Goal: Task Accomplishment & Management: Manage account settings

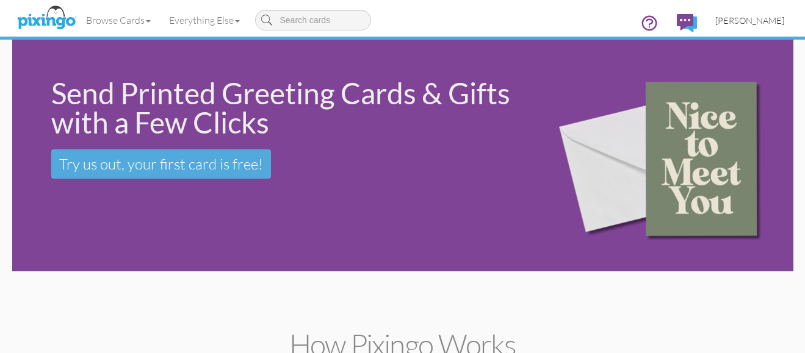
click at [759, 21] on span "[PERSON_NAME]" at bounding box center [749, 20] width 69 height 10
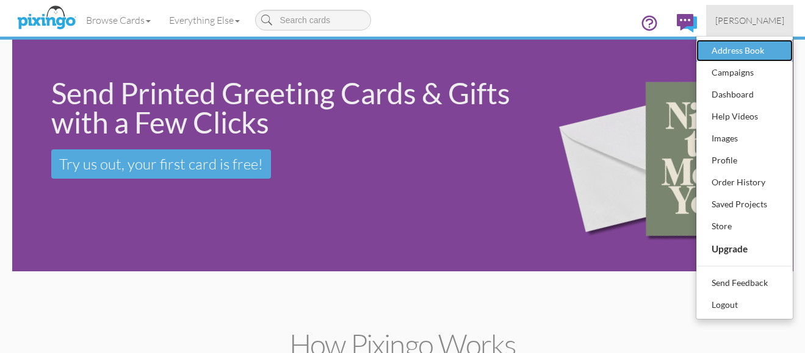
click at [741, 45] on div "Address Book" at bounding box center [744, 50] width 72 height 18
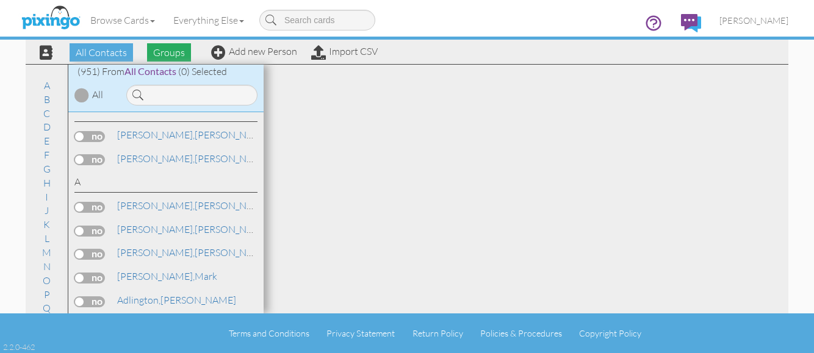
click at [172, 52] on span "Groups" at bounding box center [169, 52] width 44 height 18
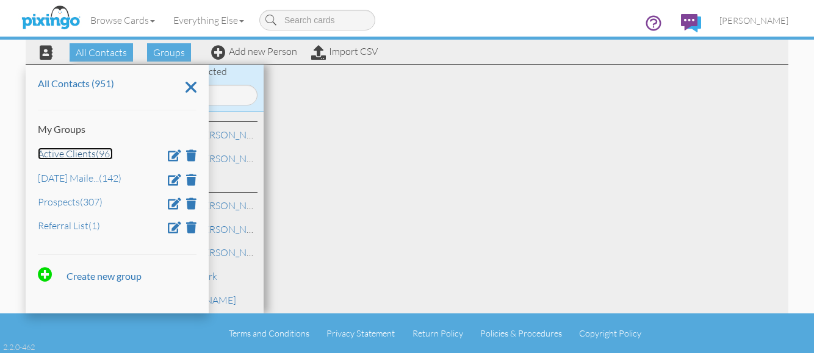
click at [87, 157] on link "Active Clients (96)" at bounding box center [75, 154] width 75 height 12
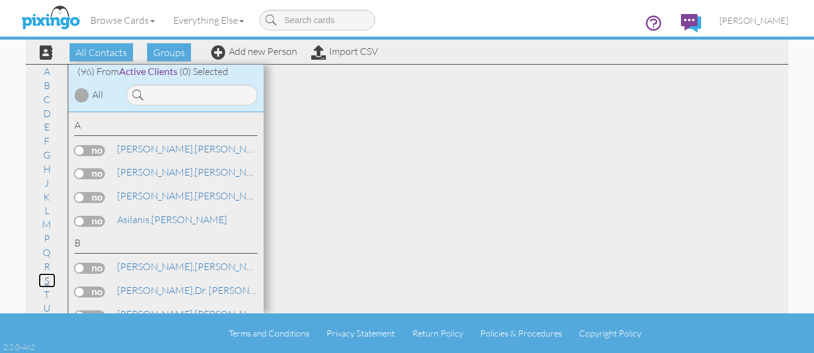
click at [42, 281] on link "S" at bounding box center [46, 280] width 17 height 15
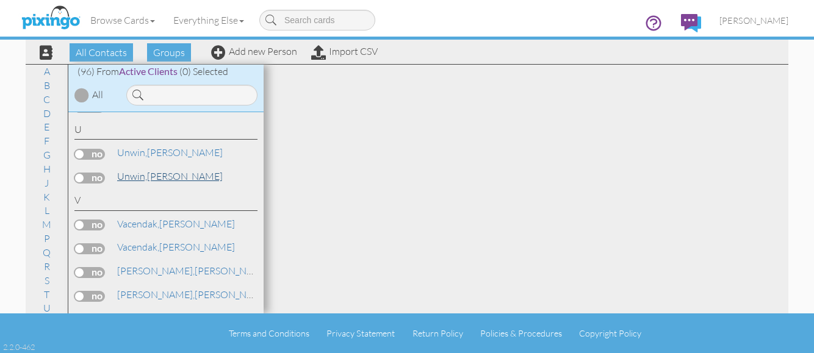
scroll to position [2356, 0]
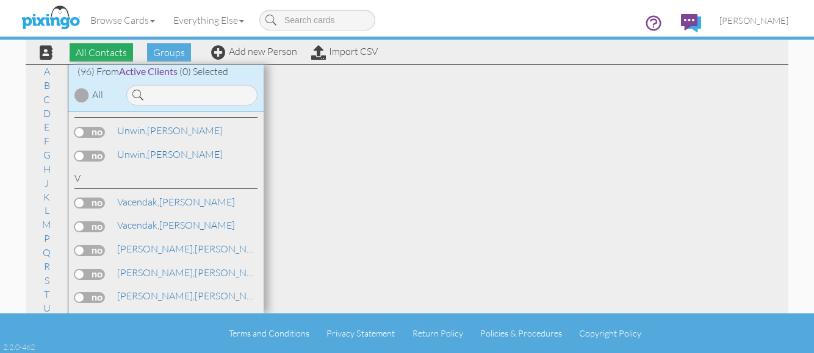
click at [110, 48] on span "All Contacts" at bounding box center [101, 52] width 63 height 18
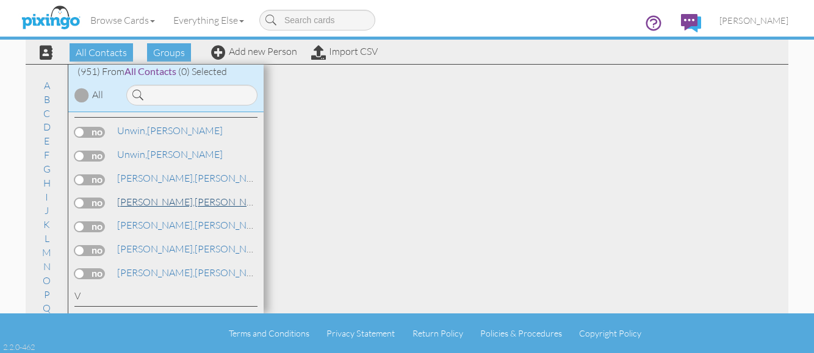
scroll to position [20615, 0]
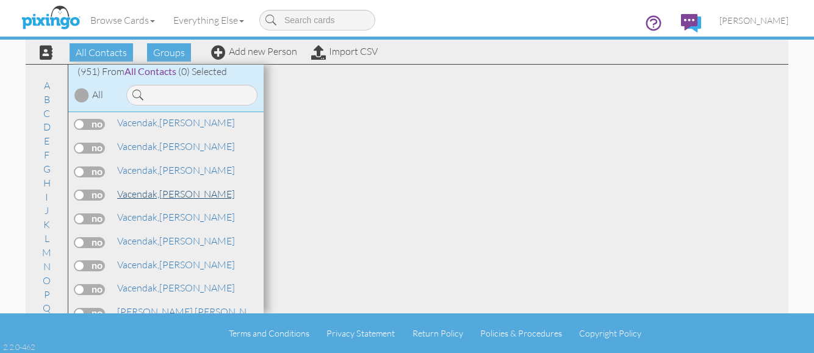
click at [157, 188] on span "Vacendak," at bounding box center [138, 194] width 42 height 12
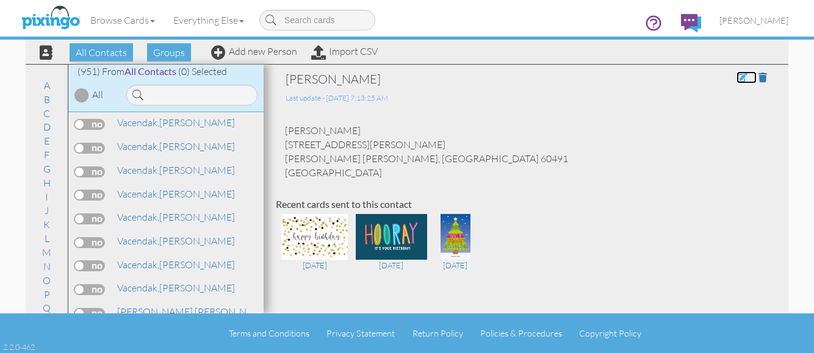
click at [736, 76] on span at bounding box center [741, 78] width 11 height 10
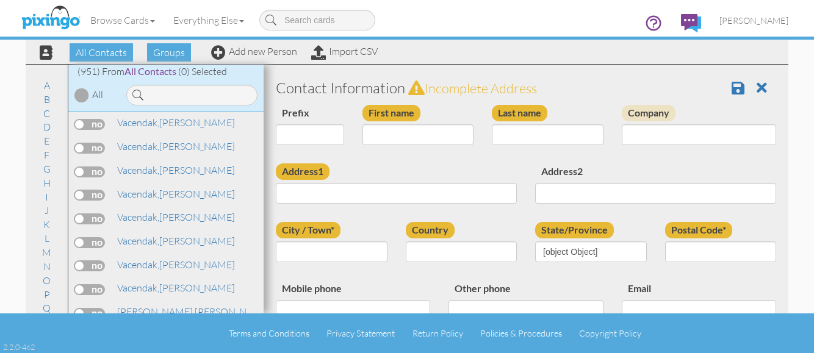
type input "[PERSON_NAME]"
type input "Vacendak"
type input "16214 S. Codo Drive"
type input "Homer Glen"
type input "60491"
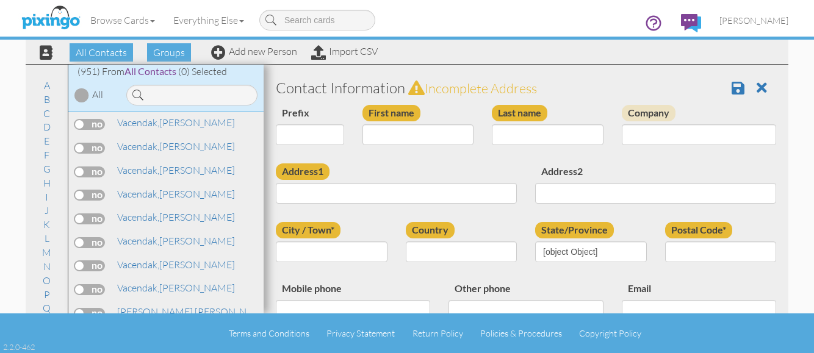
type input "219-201-3948"
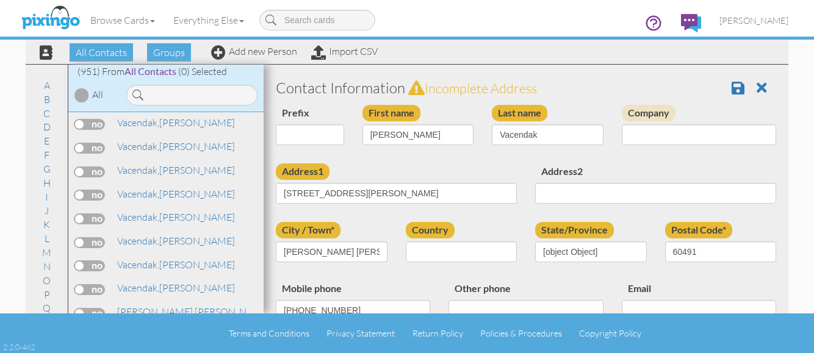
select select "object:5192"
select select "object:5437"
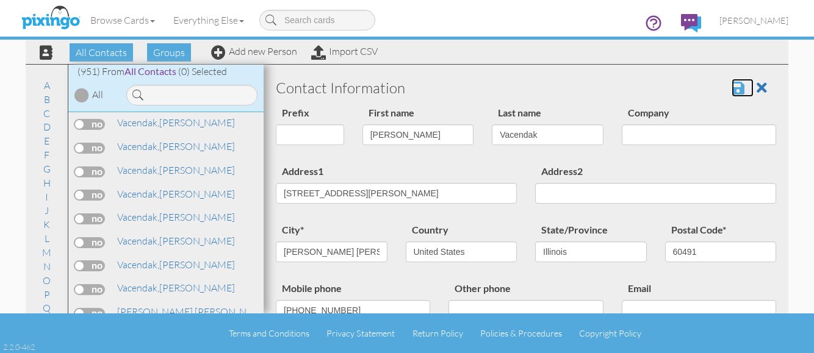
click at [731, 87] on span at bounding box center [737, 88] width 13 height 15
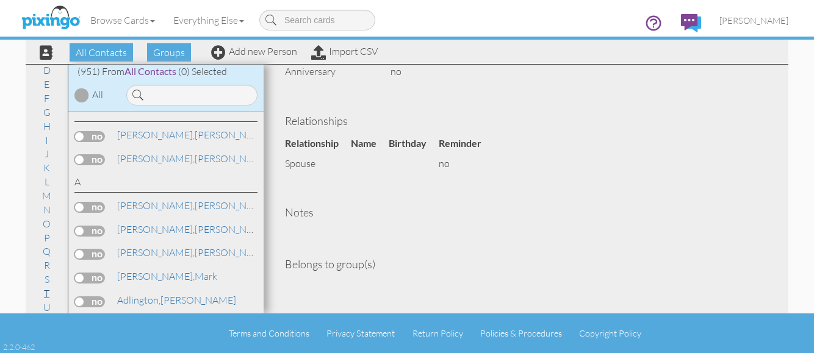
scroll to position [113, 0]
click at [45, 262] on link "V" at bounding box center [47, 264] width 18 height 15
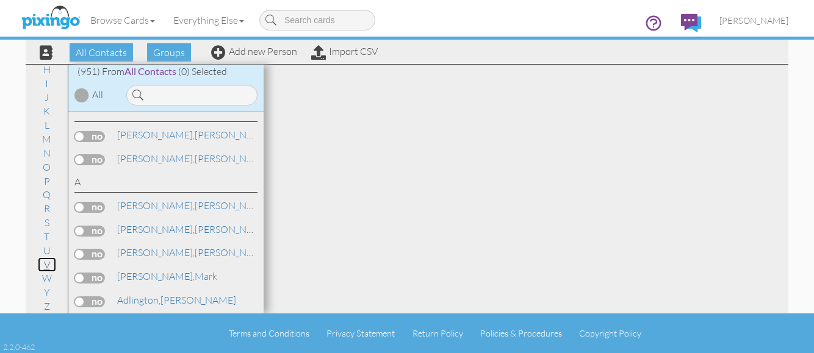
scroll to position [20548, 0]
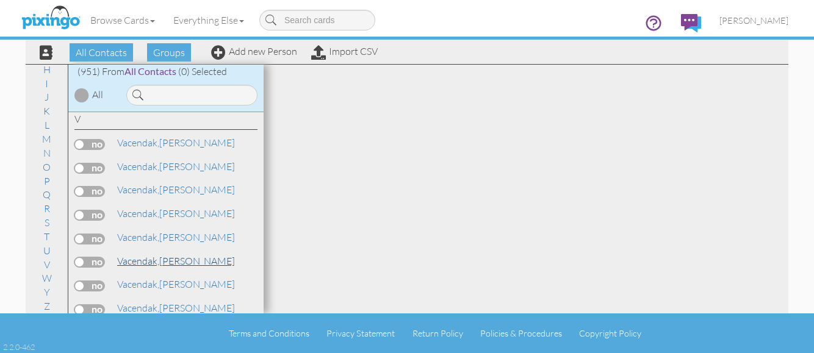
click at [154, 263] on span "Vacendak," at bounding box center [138, 261] width 42 height 12
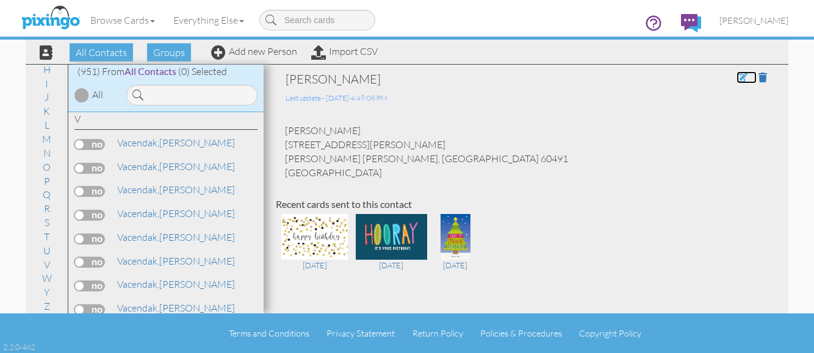
click at [736, 81] on span at bounding box center [741, 78] width 11 height 10
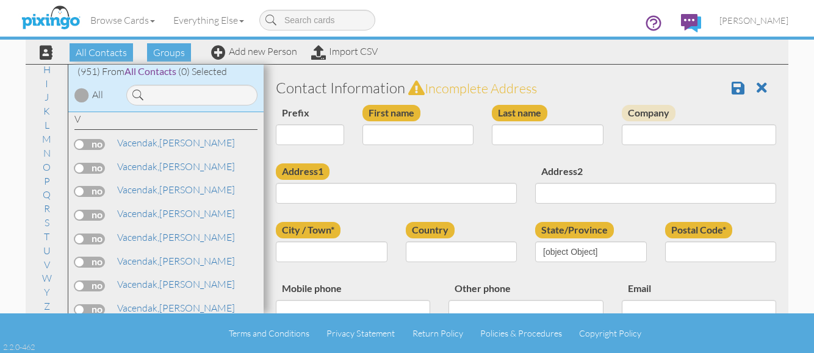
type input "[PERSON_NAME]"
type input "Vacendak"
type input "16214 S. Codo Drive"
type input "Homer Glen"
type input "60491"
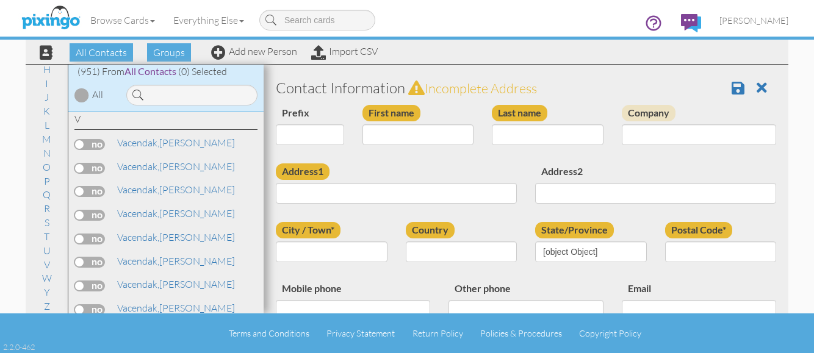
type input "219-201-3948"
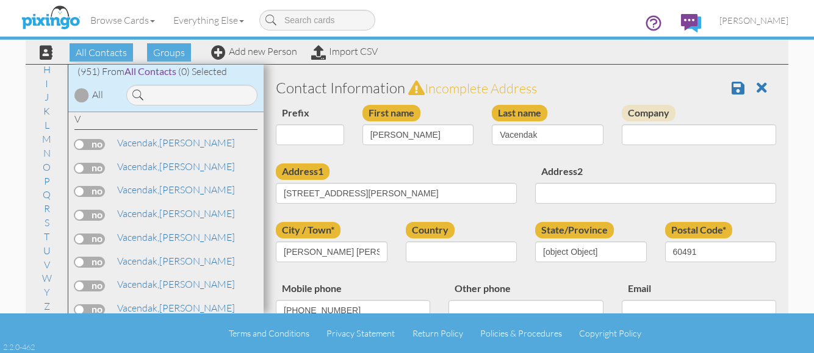
select select "object:3132"
select select "object:3377"
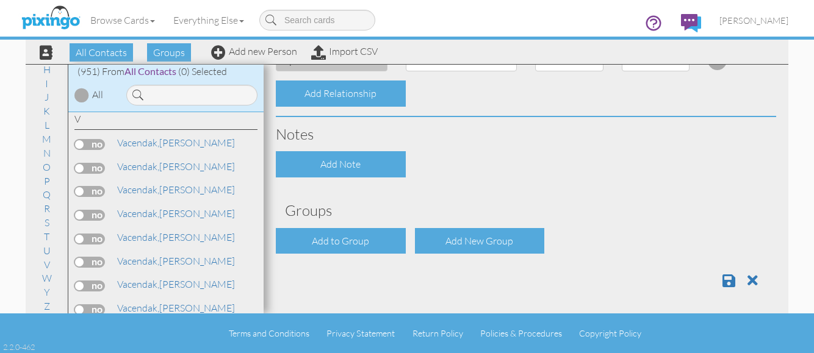
scroll to position [504, 0]
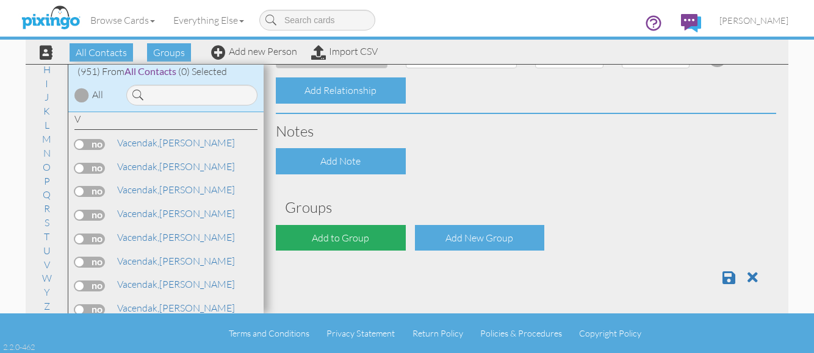
click at [348, 234] on div "Add to Group" at bounding box center [341, 238] width 130 height 26
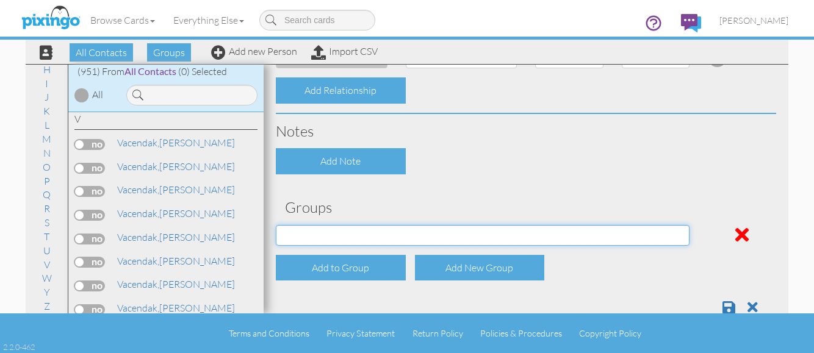
click at [350, 235] on select "Active Clients July 2024 Mailer List Prospects Referral List" at bounding box center [483, 235] width 414 height 21
select select "object:3444"
click at [276, 225] on select "Active Clients July 2024 Mailer List Prospects Referral List" at bounding box center [483, 235] width 414 height 21
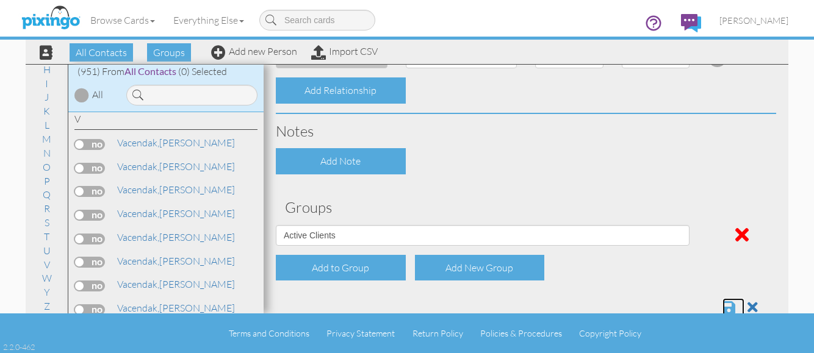
click at [722, 307] on span at bounding box center [728, 307] width 13 height 15
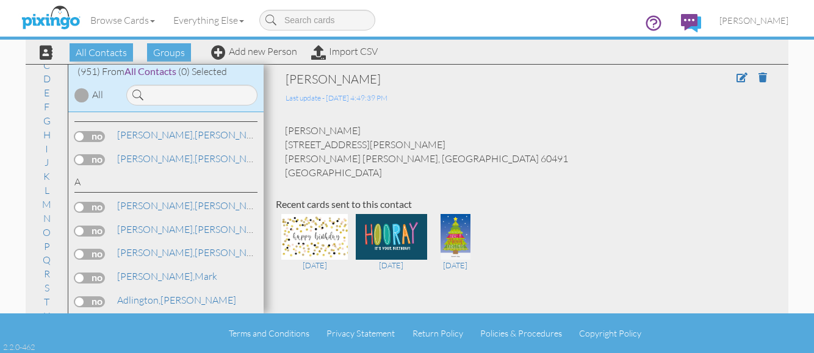
scroll to position [113, 0]
click at [40, 267] on link "V" at bounding box center [47, 264] width 18 height 15
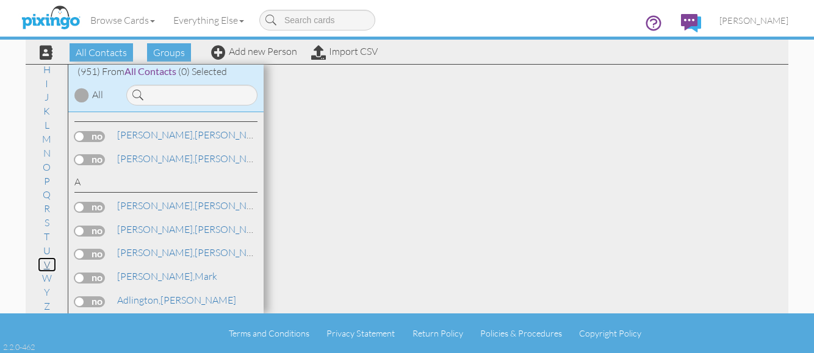
scroll to position [20548, 0]
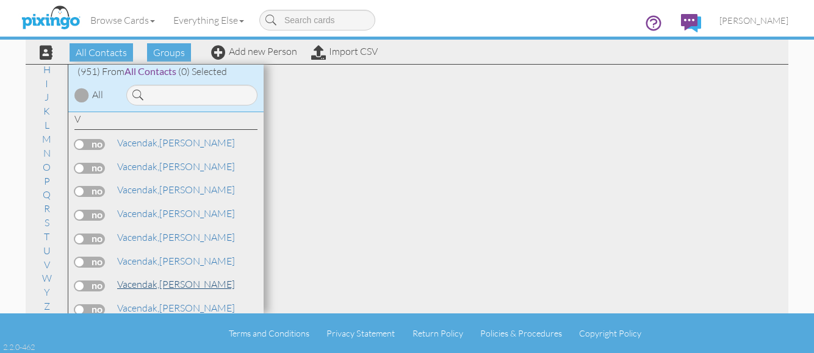
click at [160, 278] on link "Vacendak, Michele" at bounding box center [176, 284] width 120 height 15
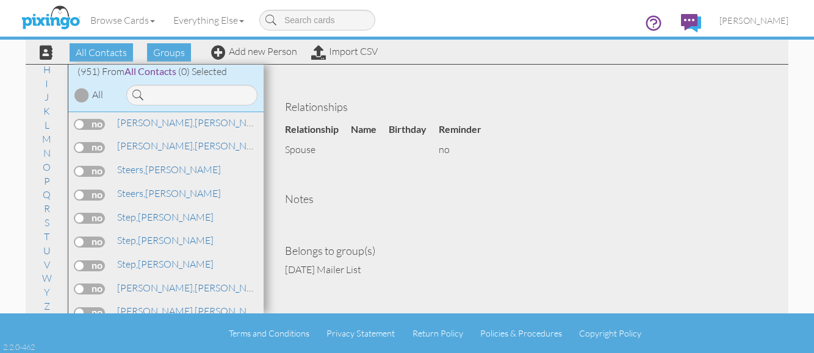
scroll to position [22848, 0]
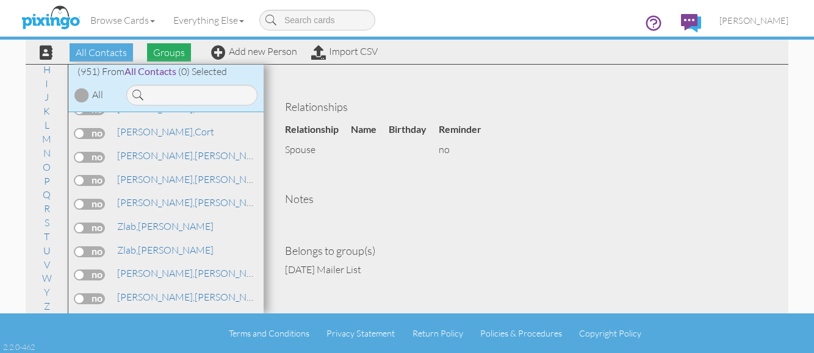
click at [180, 52] on span "Groups" at bounding box center [169, 52] width 44 height 18
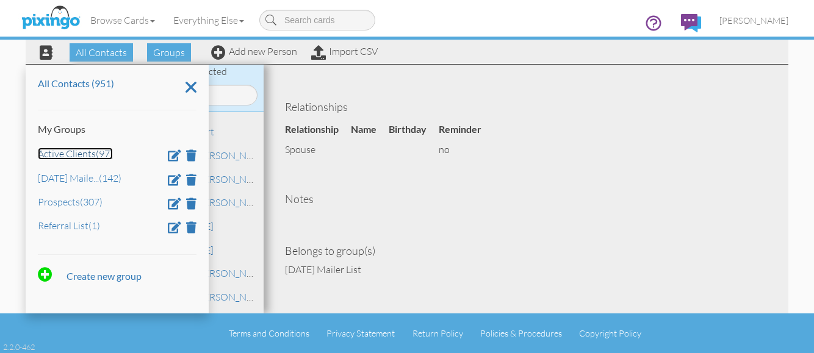
click at [85, 153] on link "Active Clients (97)" at bounding box center [75, 154] width 75 height 12
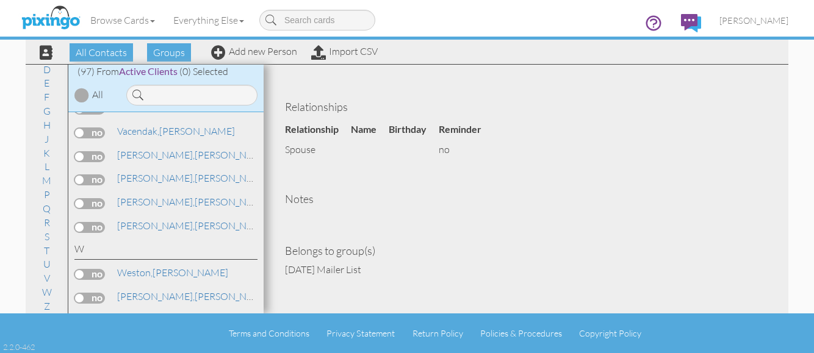
scroll to position [2469, 0]
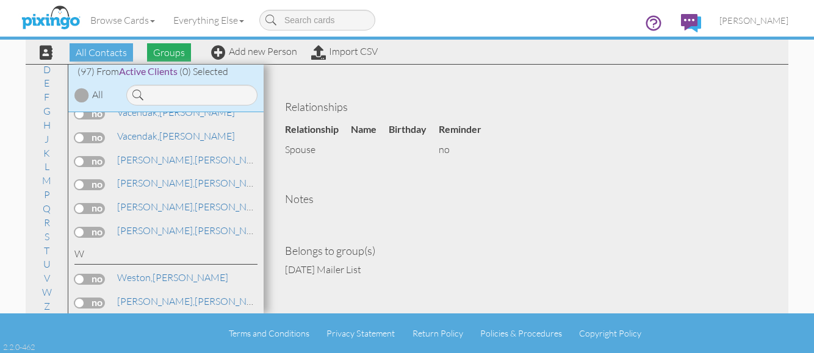
click at [167, 50] on span "Groups" at bounding box center [169, 52] width 44 height 18
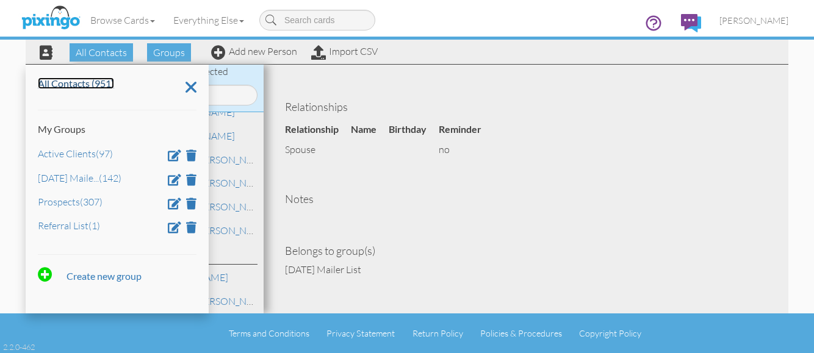
click at [98, 84] on link "All Contacts (951)" at bounding box center [76, 83] width 76 height 12
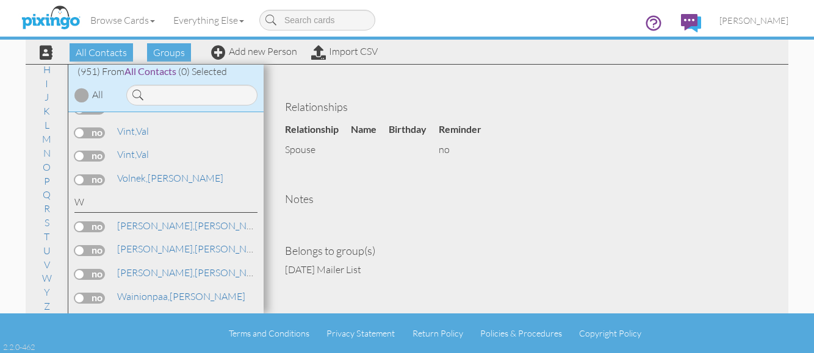
scroll to position [21307, 0]
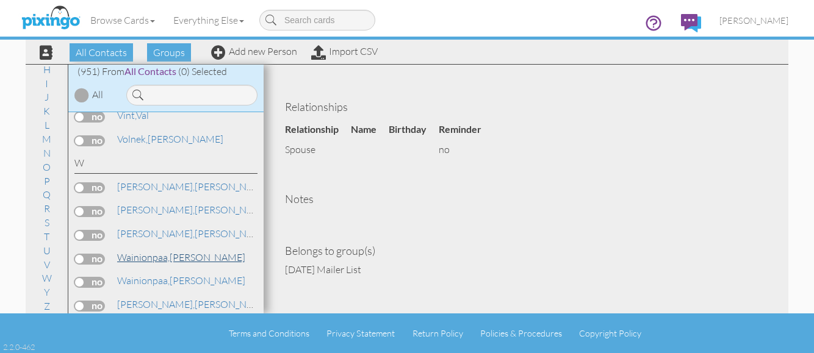
click at [149, 260] on span "Wainionpaa," at bounding box center [143, 257] width 52 height 12
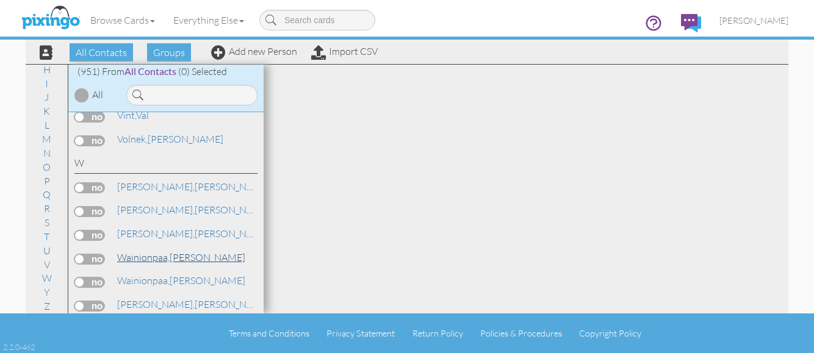
click at [147, 260] on span "Wainionpaa," at bounding box center [143, 257] width 52 height 12
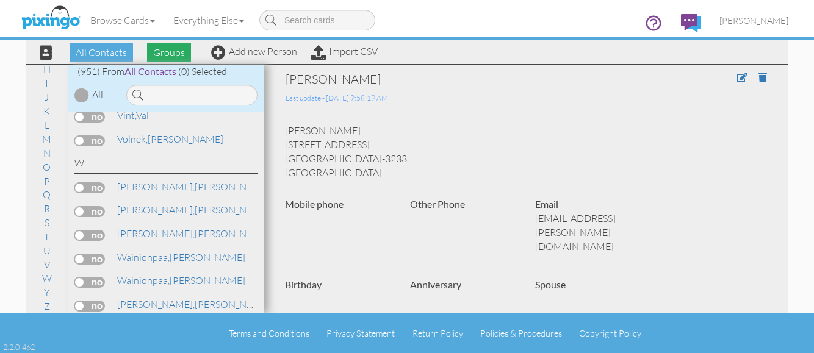
click at [165, 54] on span "Groups" at bounding box center [169, 52] width 44 height 18
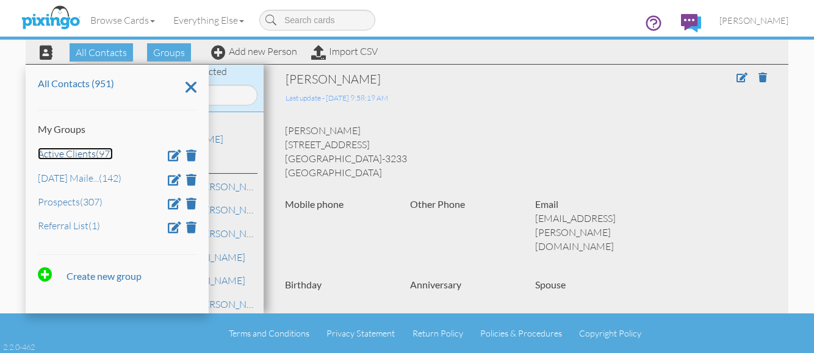
click at [76, 156] on link "Active Clients (97)" at bounding box center [75, 154] width 75 height 12
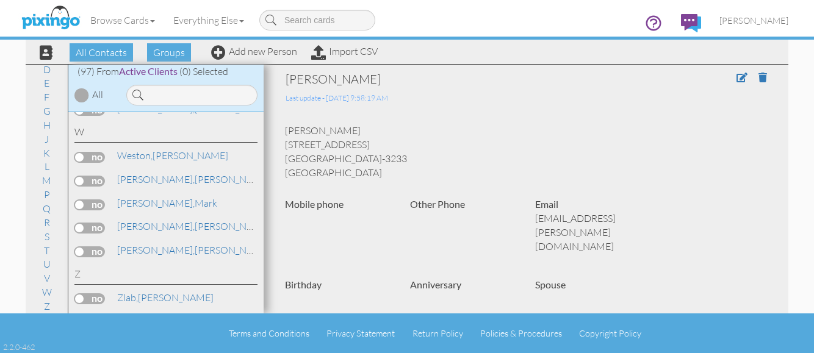
scroll to position [2591, 0]
click at [99, 51] on span "All Contacts" at bounding box center [101, 52] width 63 height 18
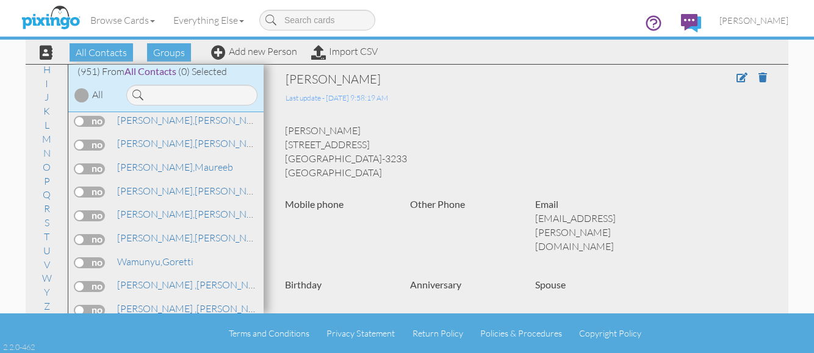
scroll to position [21637, 0]
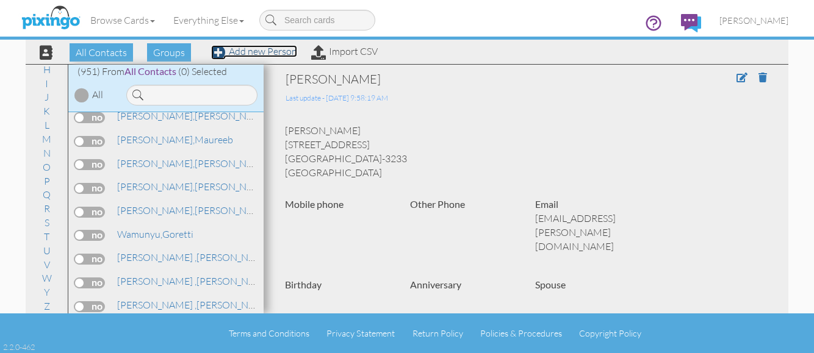
click at [251, 52] on link "Add new Person" at bounding box center [254, 51] width 86 height 12
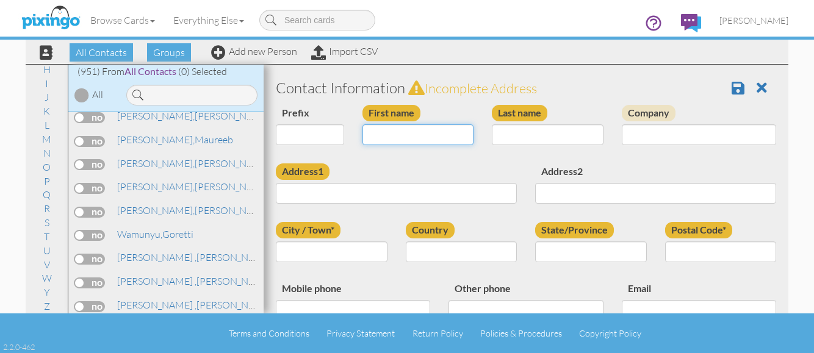
click at [412, 131] on input "First name" at bounding box center [418, 134] width 112 height 21
type input "[PERSON_NAME]"
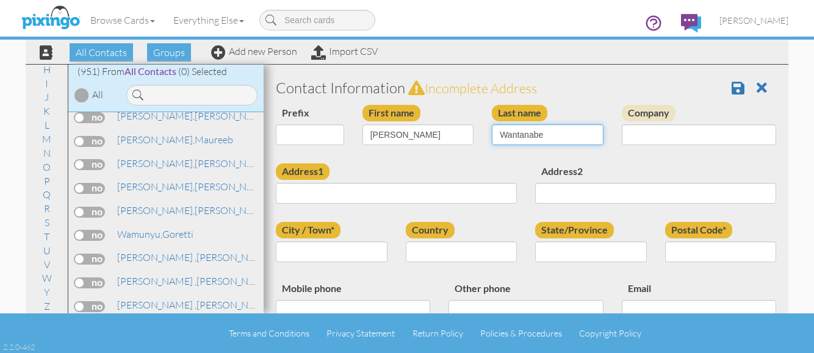
type input "Wantanabe"
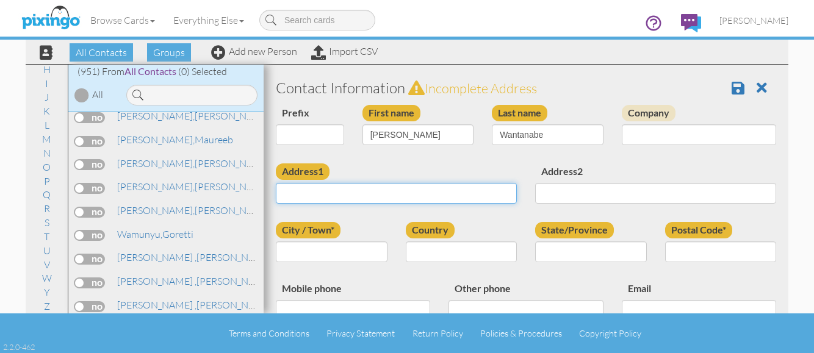
click at [308, 197] on input "Address1" at bounding box center [396, 193] width 241 height 21
type input "1214 Valencia Way"
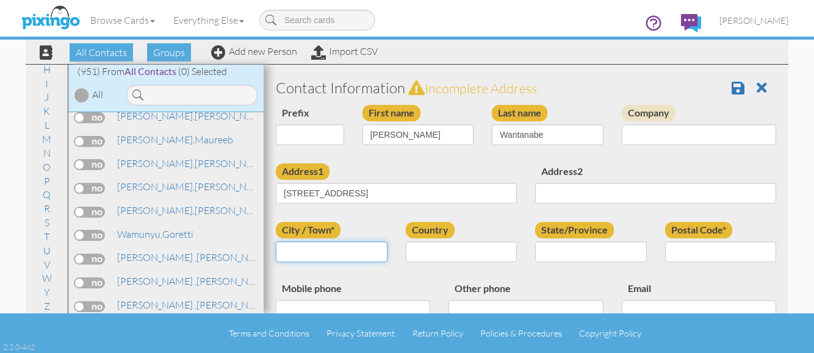
click at [331, 260] on input "City / Town*" at bounding box center [332, 252] width 112 height 21
click at [312, 248] on input "City / Town*" at bounding box center [332, 252] width 112 height 21
type input "Arcadia"
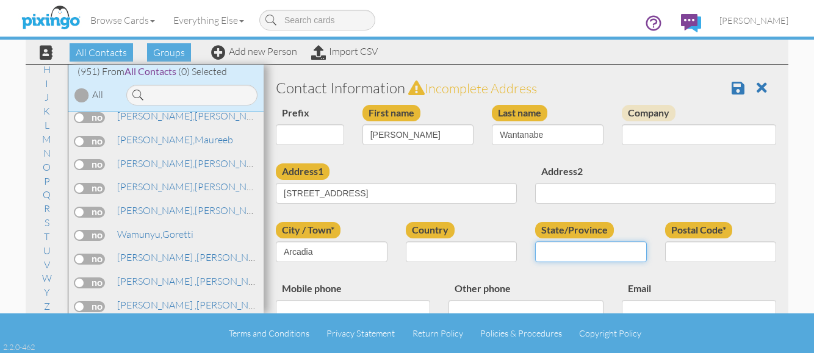
click at [567, 255] on input "State/Province" at bounding box center [591, 252] width 112 height 21
type input "CA"
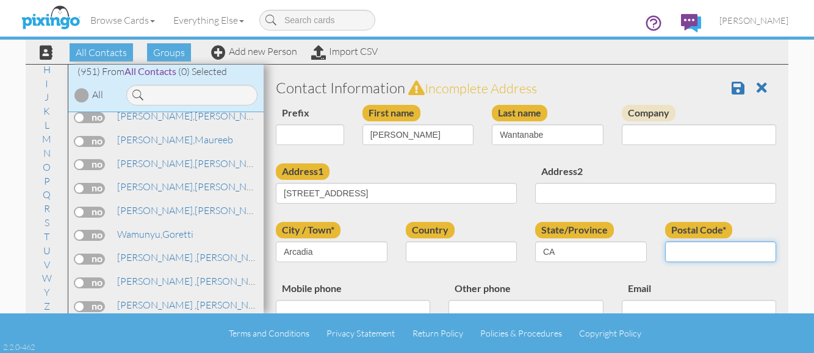
click at [702, 248] on input "Postal Code*" at bounding box center [721, 252] width 112 height 21
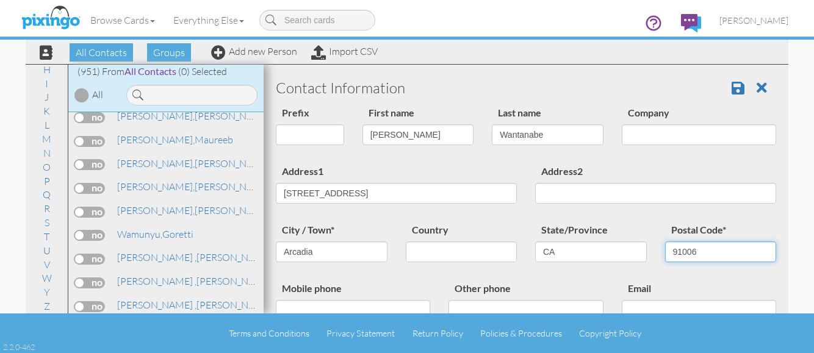
type input "91006"
click at [756, 86] on span at bounding box center [761, 88] width 10 height 15
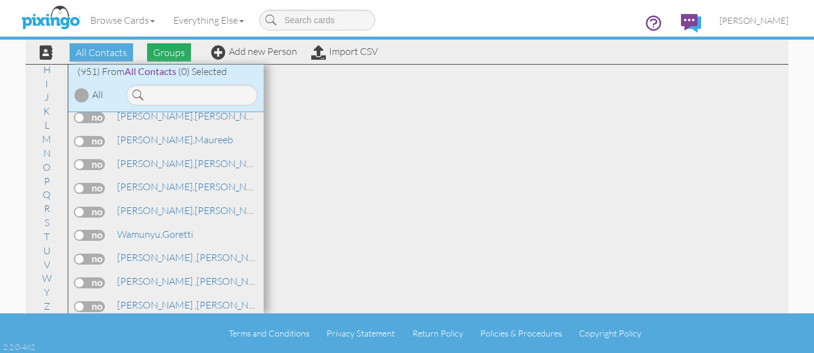
click at [167, 53] on span "Groups" at bounding box center [169, 52] width 44 height 18
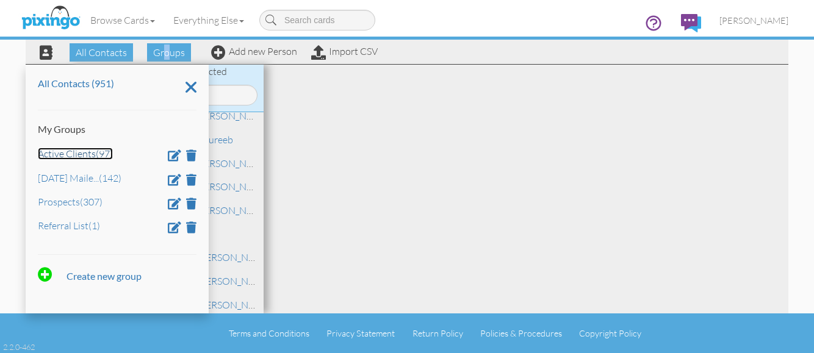
click at [96, 159] on link "Active Clients (97)" at bounding box center [75, 154] width 75 height 12
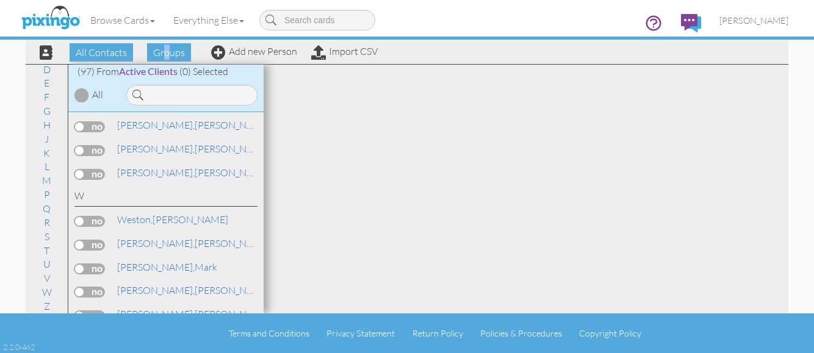
scroll to position [2530, 0]
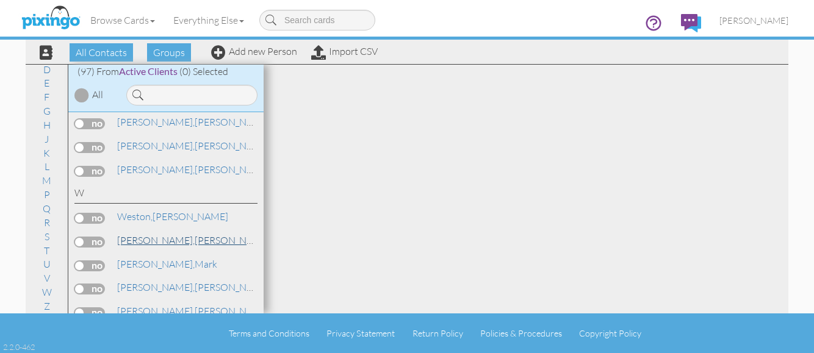
click at [154, 245] on link "Whittington, Alan" at bounding box center [194, 240] width 156 height 15
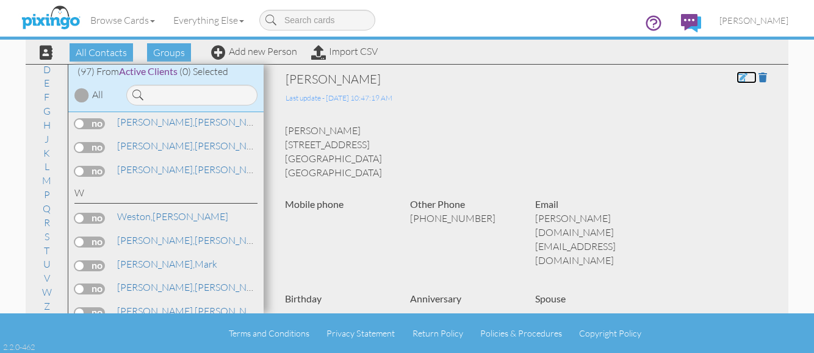
click at [736, 76] on span at bounding box center [741, 78] width 11 height 10
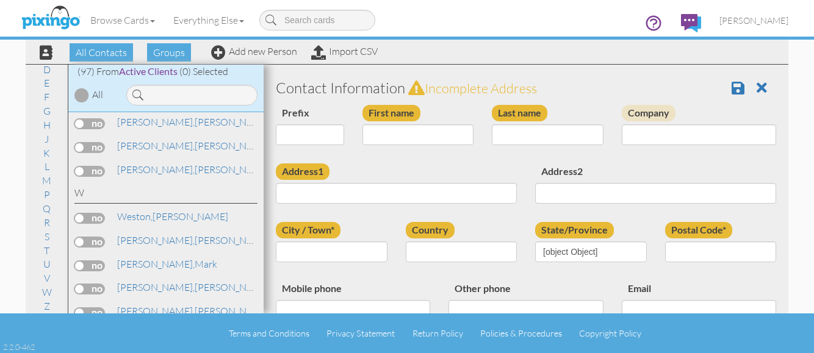
type input "[PERSON_NAME]"
type input "Whittington"
type input "2583 Capistrano Avenue Unit 1"
type input "Las Vegas"
type input "89121"
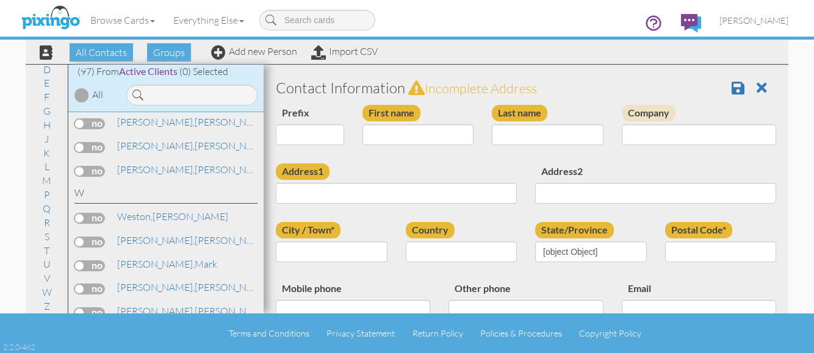
type input "(702) 743-5800"
type input "alan.w.re@gmail.com"
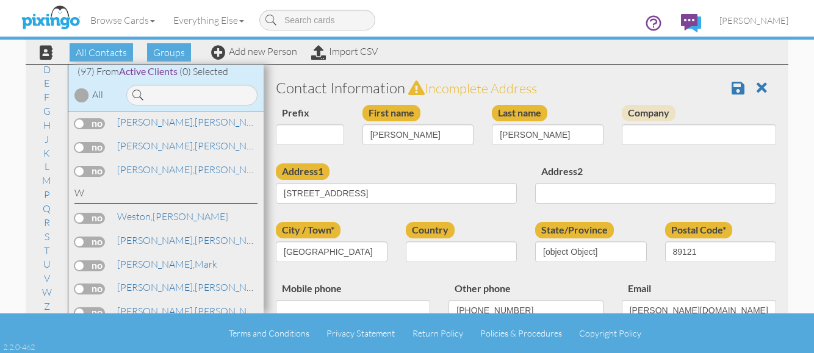
select select "object:6971"
select select "object:7052"
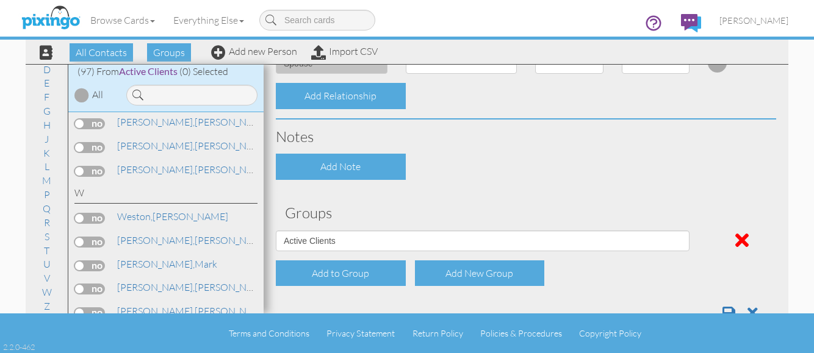
scroll to position [534, 0]
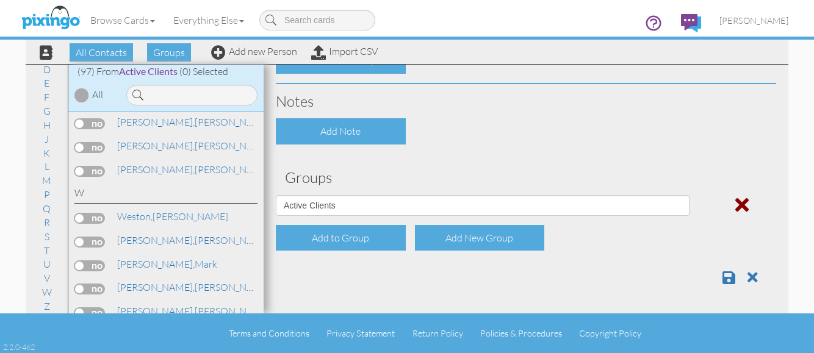
click at [735, 200] on span at bounding box center [741, 205] width 13 height 20
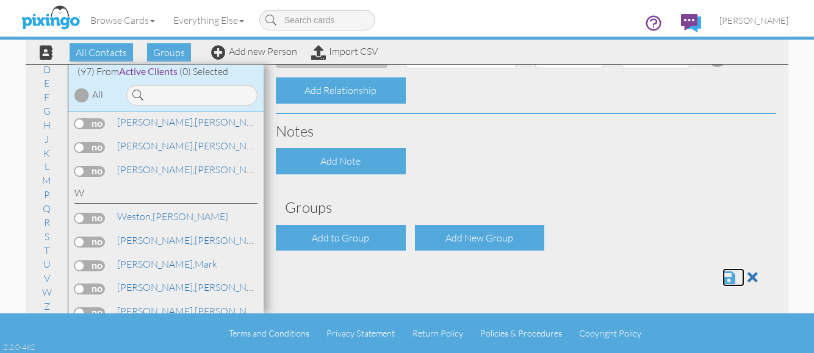
click at [722, 278] on span at bounding box center [728, 277] width 13 height 15
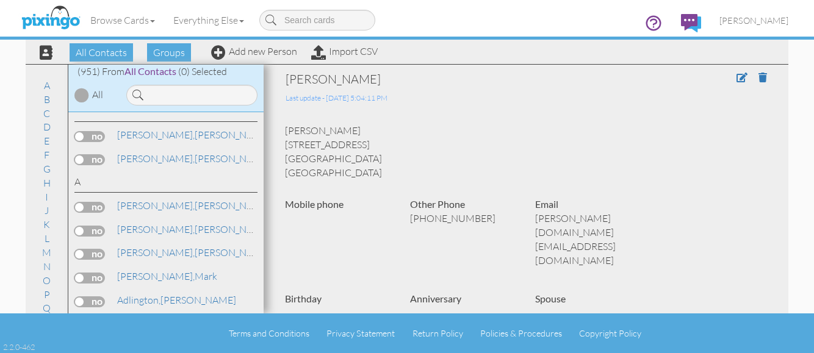
click at [623, 193] on div "[PERSON_NAME] Last update - [DATE] 5:04:11 PM [PERSON_NAME] [STREET_ADDRESS] [G…" at bounding box center [526, 342] width 500 height 542
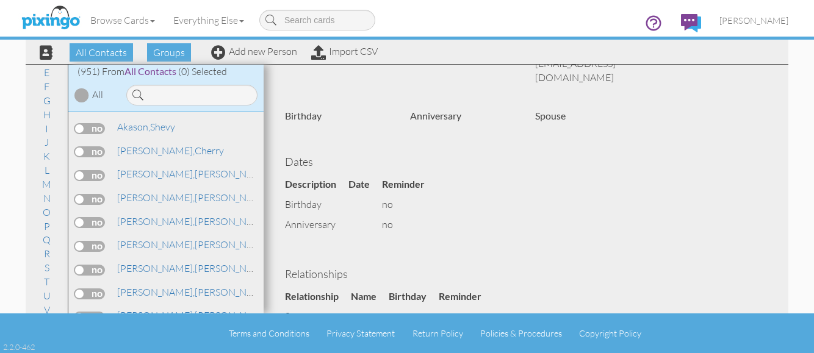
scroll to position [113, 0]
click at [45, 275] on link "W" at bounding box center [47, 278] width 22 height 15
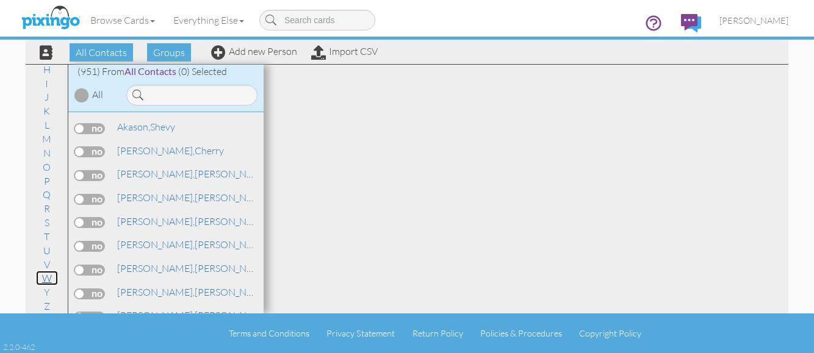
scroll to position [21351, 0]
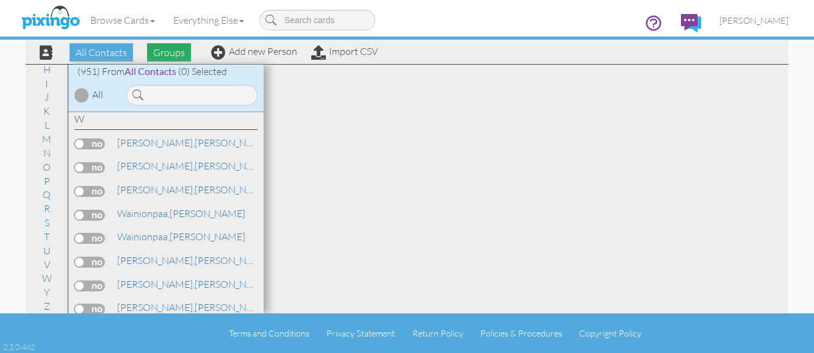
click at [172, 52] on span "Groups" at bounding box center [169, 52] width 44 height 18
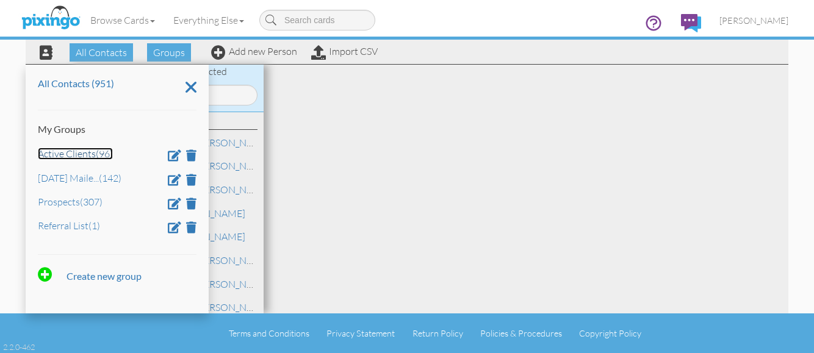
click at [86, 155] on link "Active Clients (96)" at bounding box center [75, 154] width 75 height 12
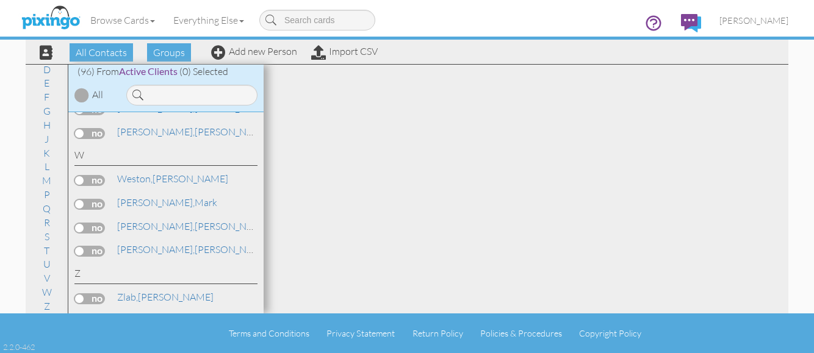
scroll to position [2567, 0]
click at [155, 298] on link "Zlab, Foster" at bounding box center [165, 297] width 99 height 15
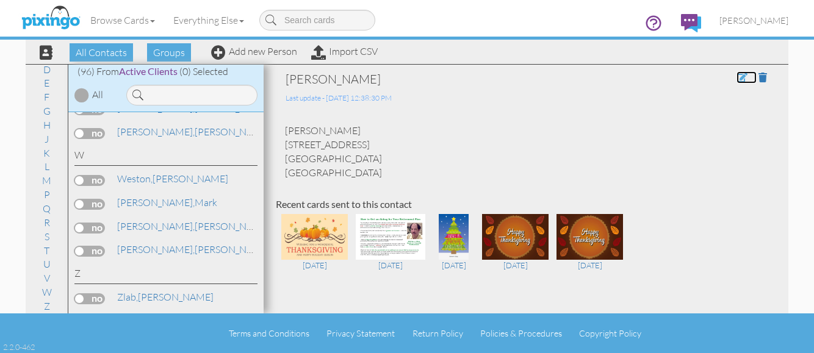
click at [736, 76] on span at bounding box center [741, 78] width 11 height 10
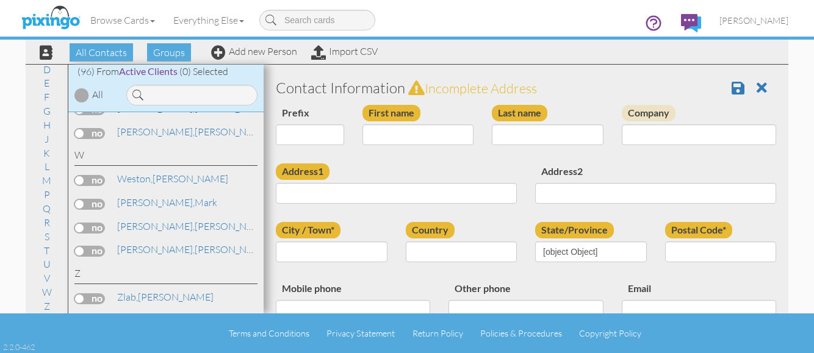
type input "[PERSON_NAME]"
type input "Zlab"
type input "[STREET_ADDRESS]"
type input "Lincoln"
type input "68510"
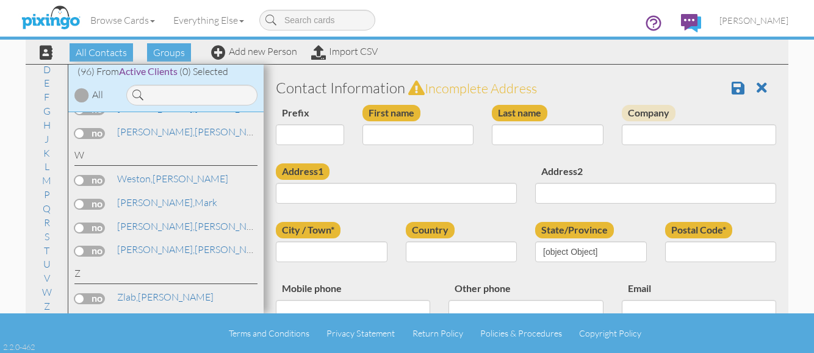
type input "4028217682"
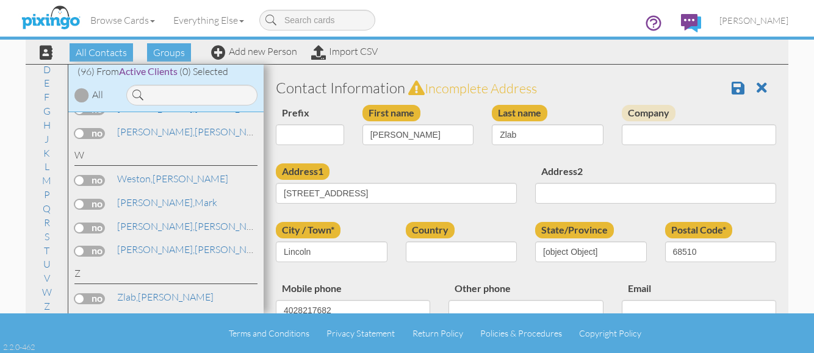
select select "object:3174"
select select "object:3419"
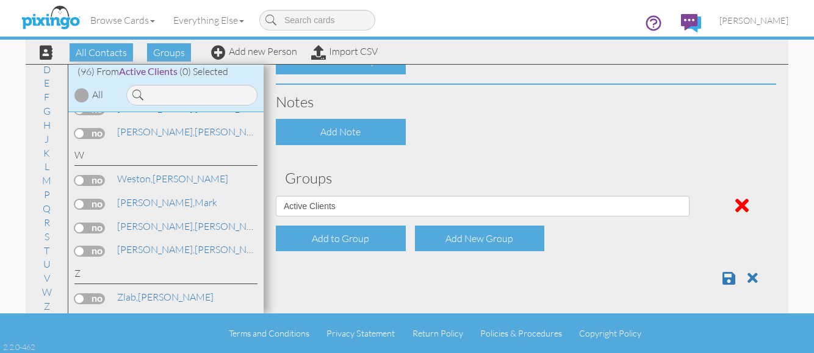
scroll to position [534, 0]
click at [735, 207] on span at bounding box center [741, 205] width 13 height 20
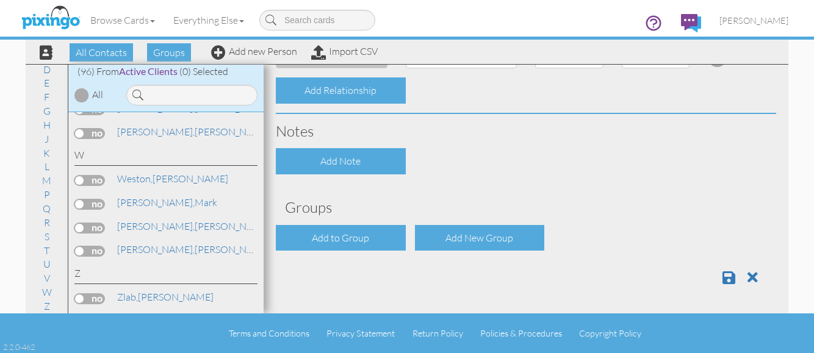
scroll to position [504, 0]
click at [722, 279] on span at bounding box center [728, 277] width 13 height 15
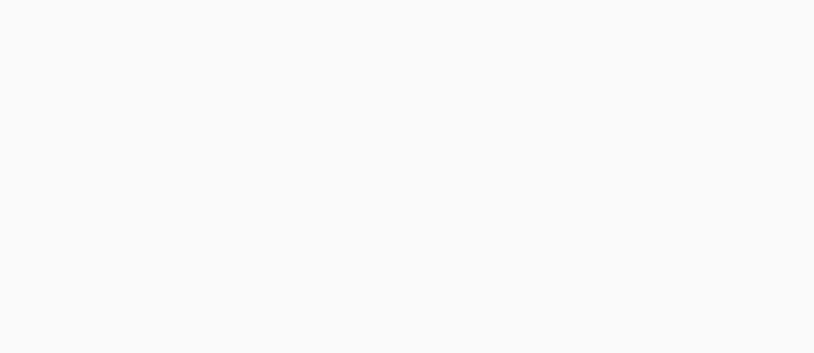
click at [629, 203] on body at bounding box center [407, 176] width 814 height 353
